Goal: Find specific page/section: Find specific page/section

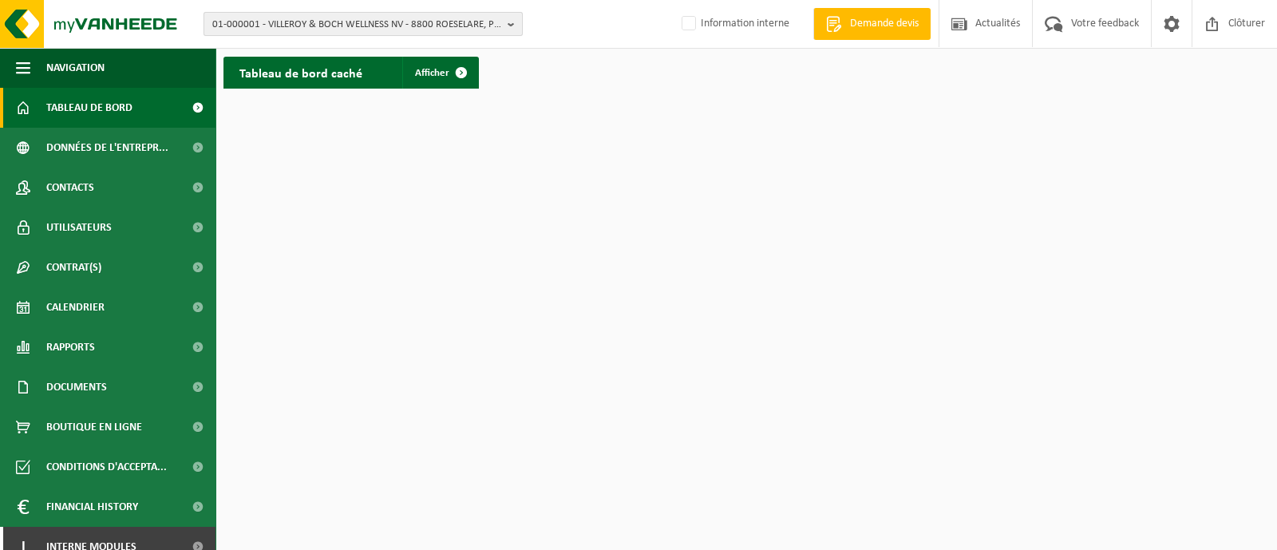
click at [331, 22] on span "01-000001 - VILLEROY & BOCH WELLNESS NV - 8800 ROESELARE, POPULIERSTRAAT 1" at bounding box center [356, 25] width 289 height 24
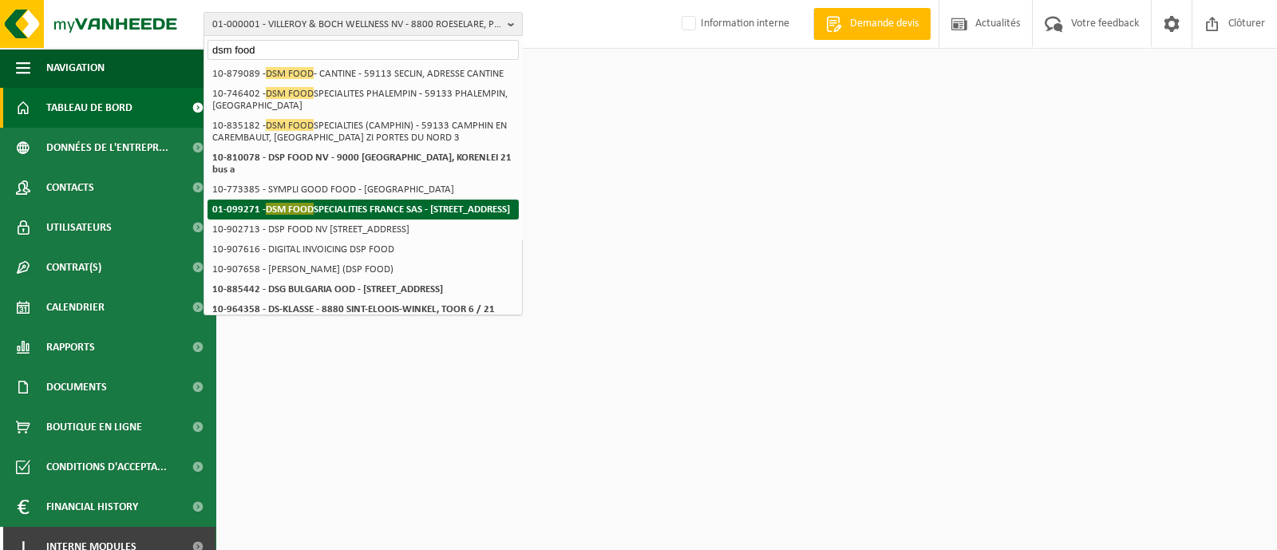
type input "dsm food"
click at [303, 215] on span "DSM FOOD" at bounding box center [290, 209] width 48 height 12
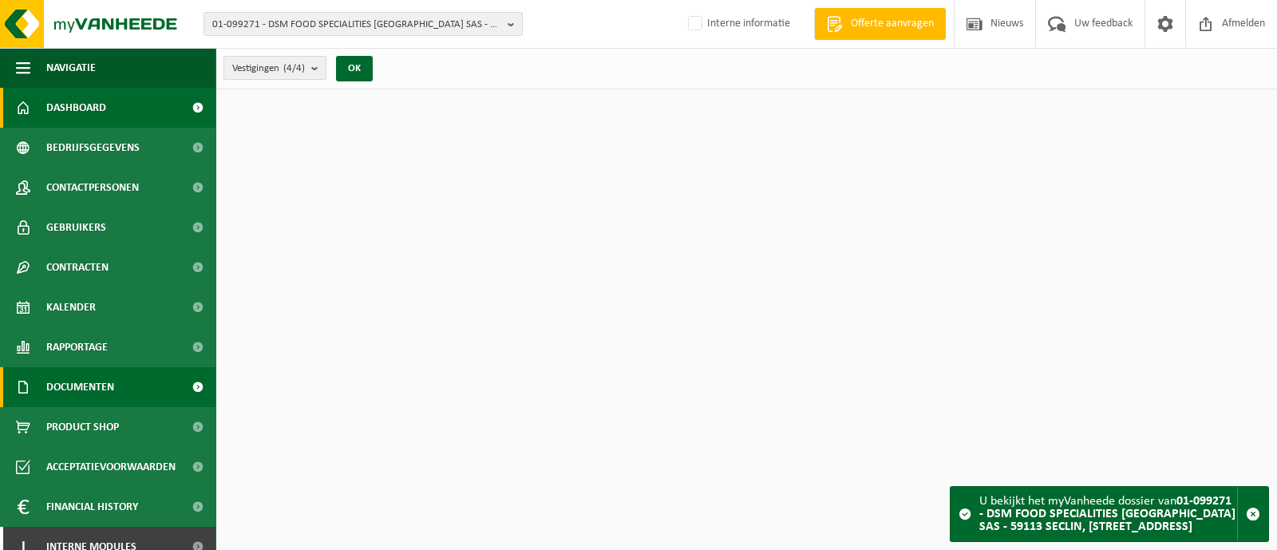
click at [79, 389] on span "Documenten" at bounding box center [80, 387] width 68 height 40
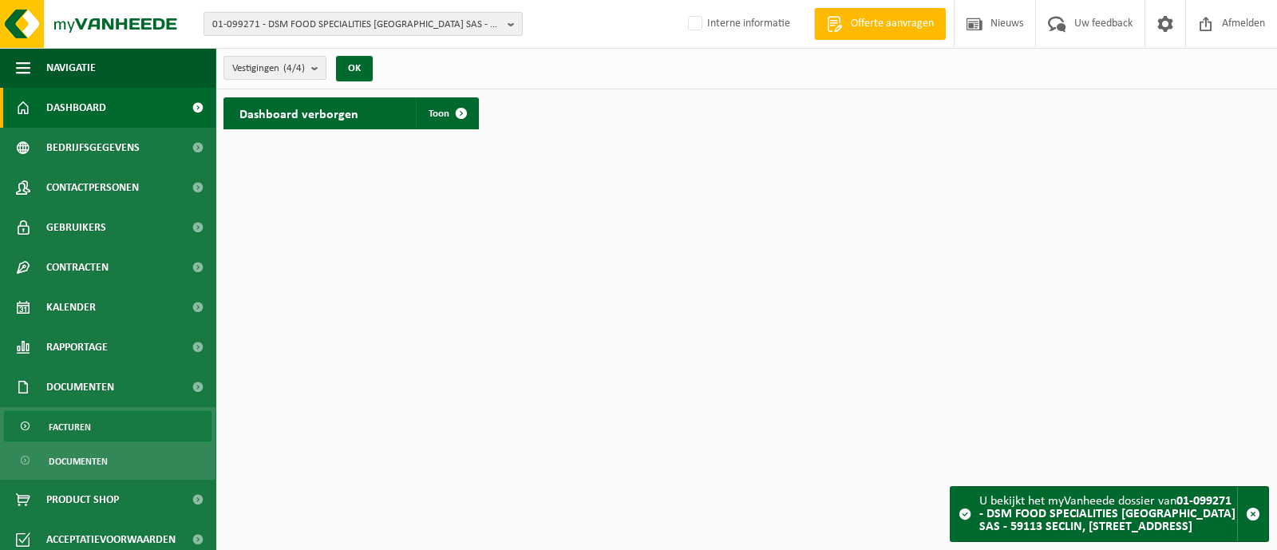
click at [81, 425] on span "Facturen" at bounding box center [70, 427] width 42 height 30
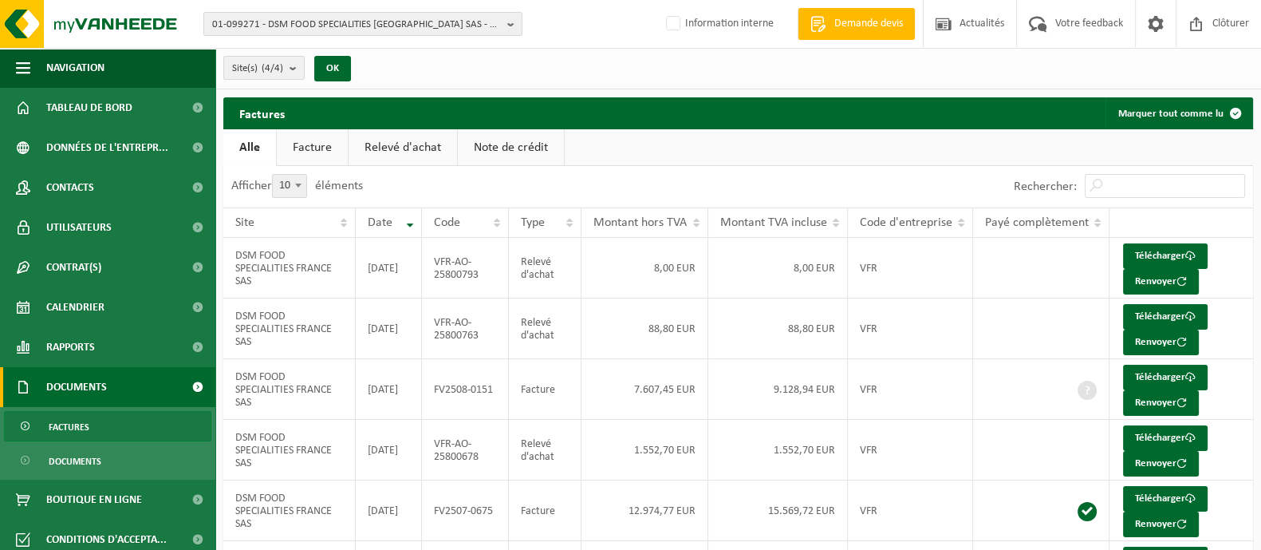
click at [414, 148] on link "Relevé d'achat" at bounding box center [403, 147] width 109 height 37
